Goal: Navigation & Orientation: Find specific page/section

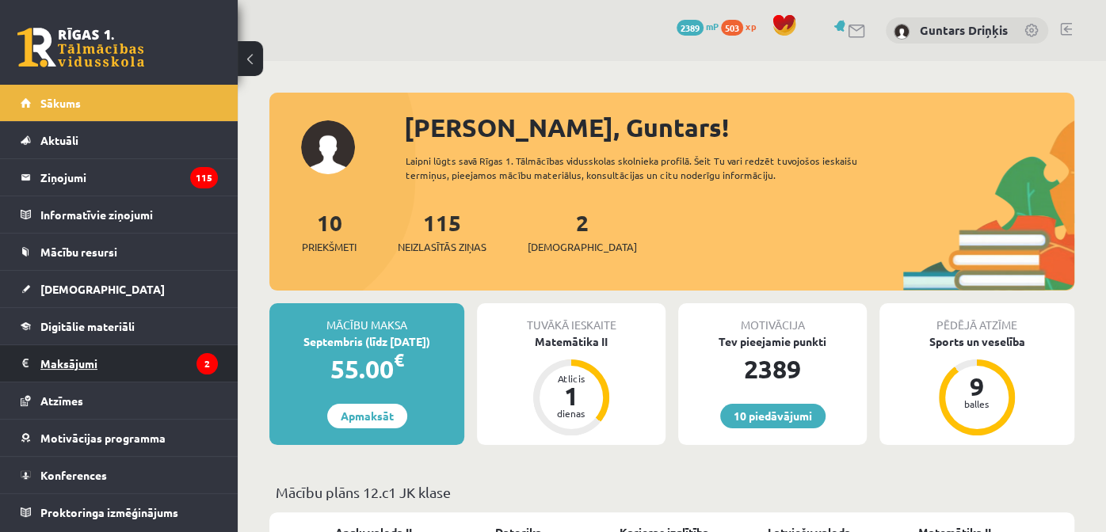
click at [124, 346] on legend "Maksājumi 2" at bounding box center [128, 363] width 177 height 36
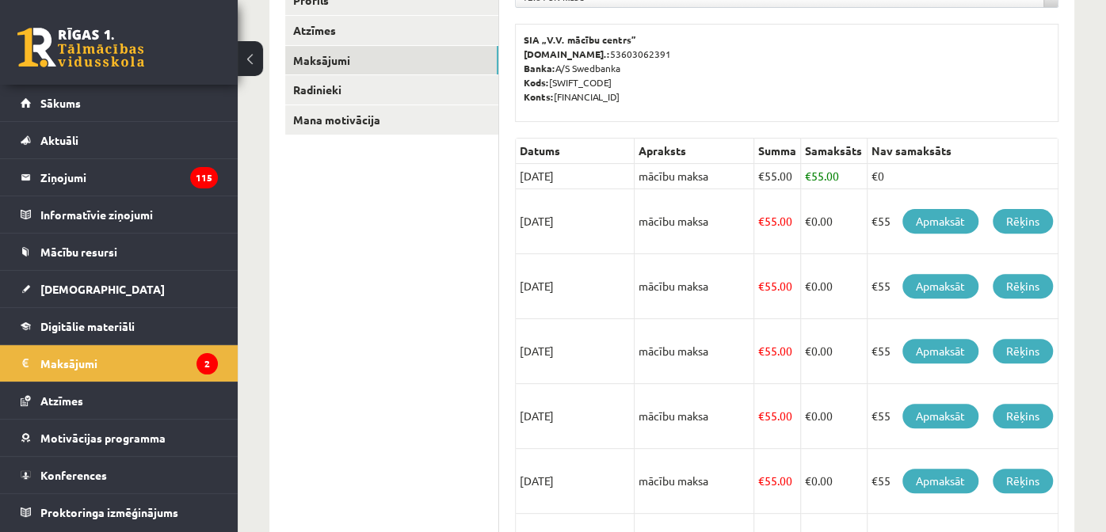
scroll to position [237, 0]
click at [90, 475] on span "Konferences" at bounding box center [73, 475] width 67 height 14
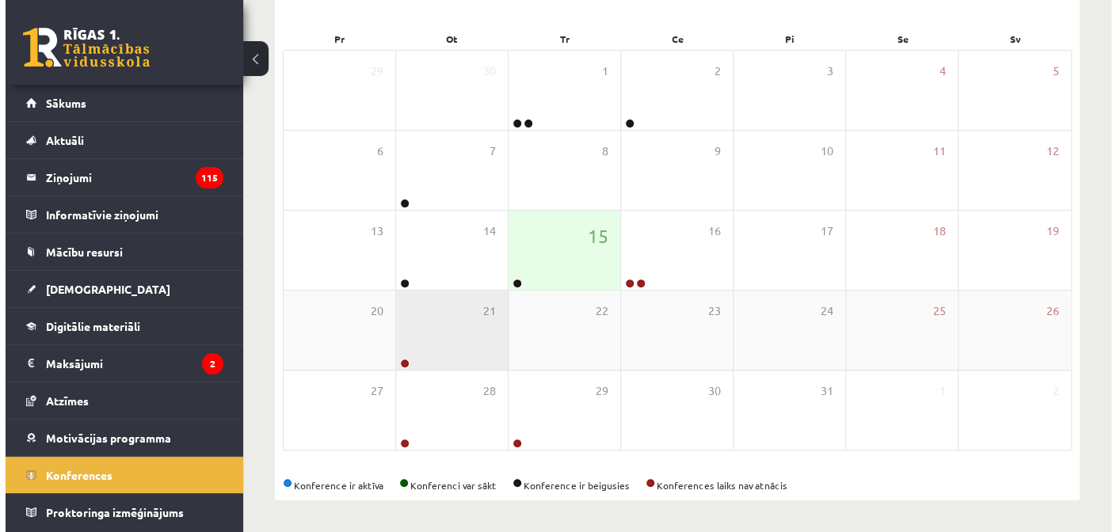
scroll to position [223, 0]
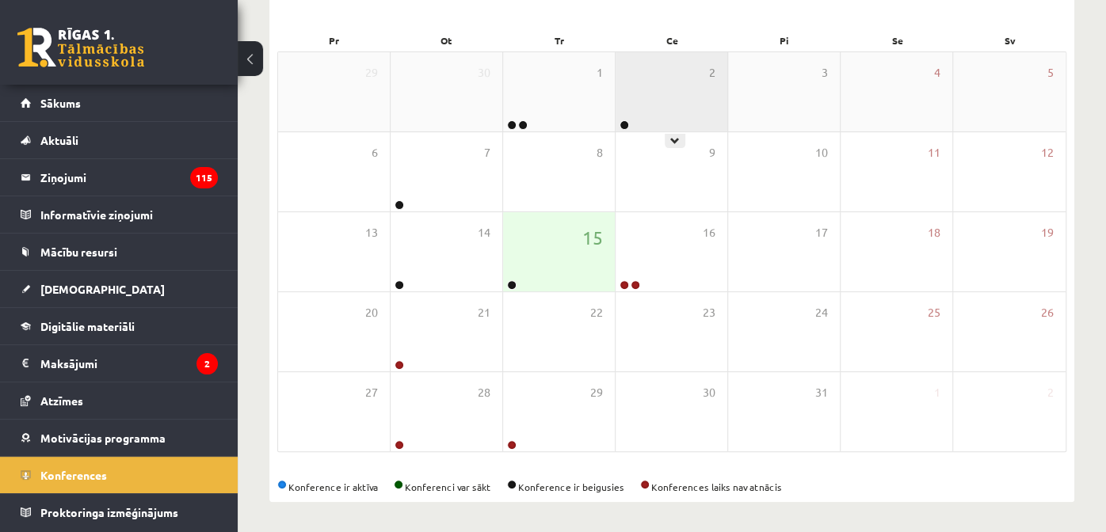
click at [629, 120] on div at bounding box center [623, 125] width 15 height 11
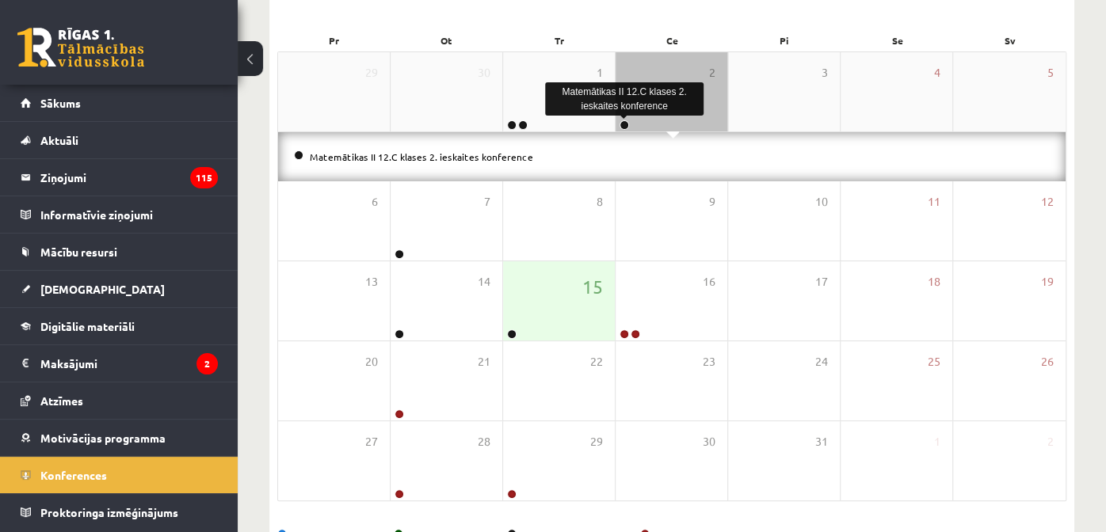
click at [622, 126] on link at bounding box center [625, 125] width 10 height 10
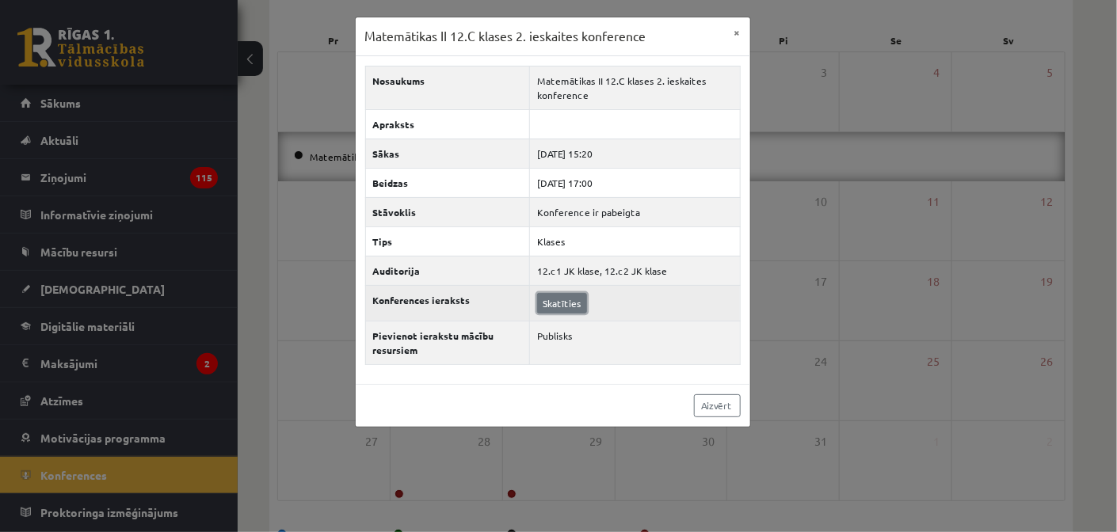
click at [565, 304] on link "Skatīties" at bounding box center [562, 303] width 50 height 21
